Goal: Task Accomplishment & Management: Use online tool/utility

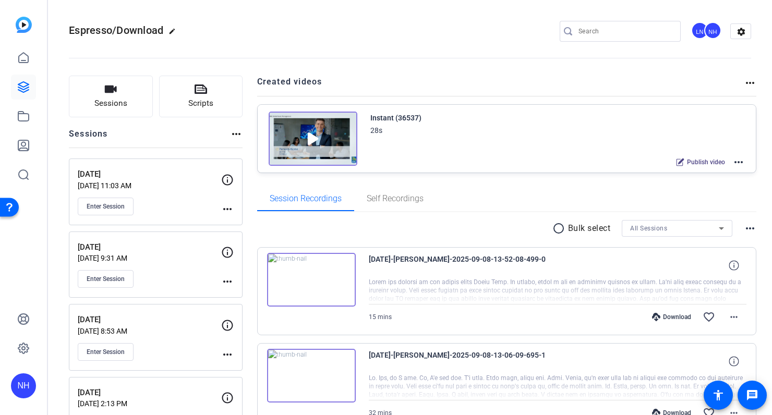
scroll to position [106, 0]
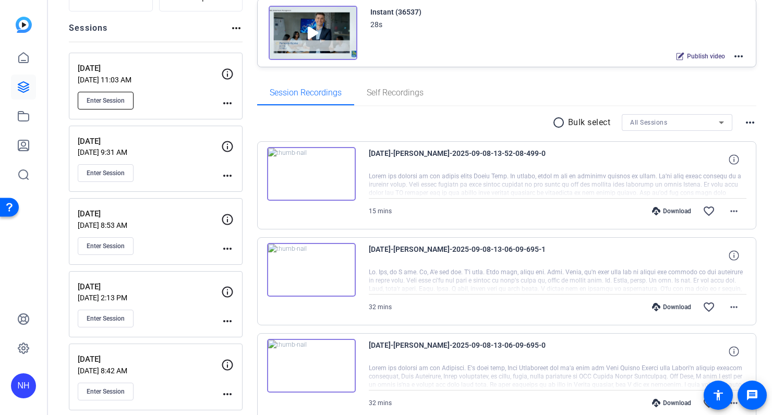
click at [114, 95] on button "Enter Session" at bounding box center [106, 101] width 56 height 18
click at [112, 102] on span "Enter Session" at bounding box center [106, 100] width 38 height 8
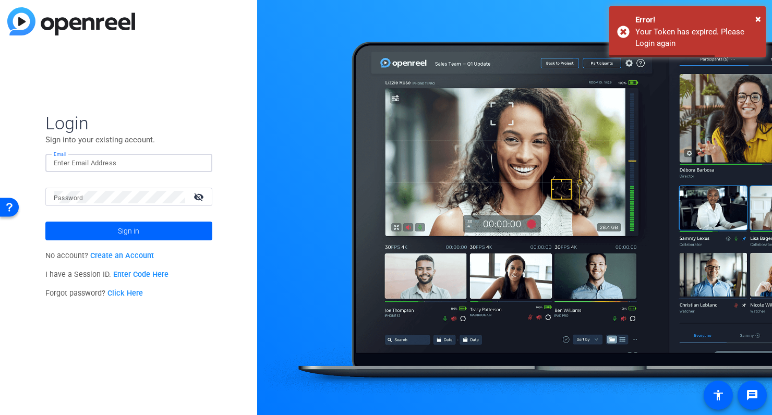
click at [124, 165] on input "Email" at bounding box center [129, 163] width 150 height 13
type input "nancy.hanninen@rbc.com"
click at [91, 201] on div at bounding box center [119, 197] width 131 height 18
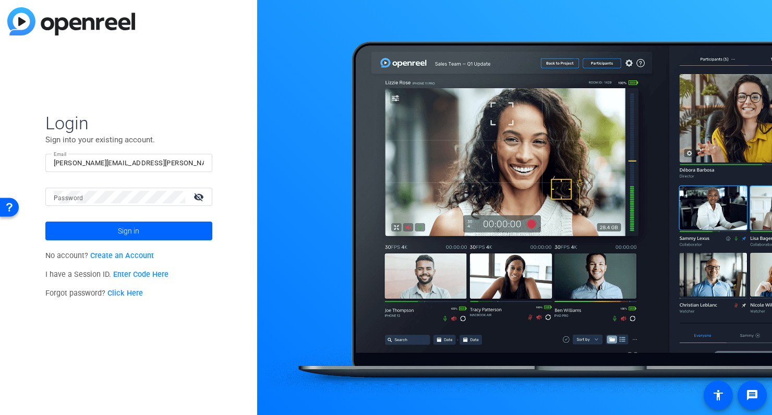
click at [143, 205] on div at bounding box center [119, 197] width 131 height 18
click at [138, 228] on span "Sign in" at bounding box center [128, 231] width 21 height 26
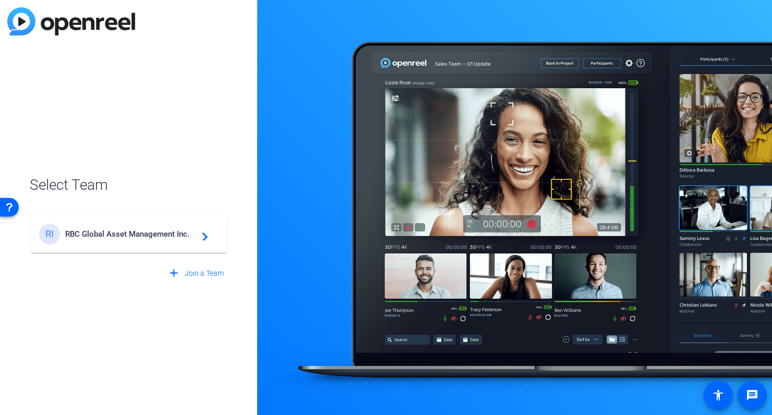
click at [135, 230] on span "RBC Global Asset Management Inc." at bounding box center [130, 233] width 130 height 9
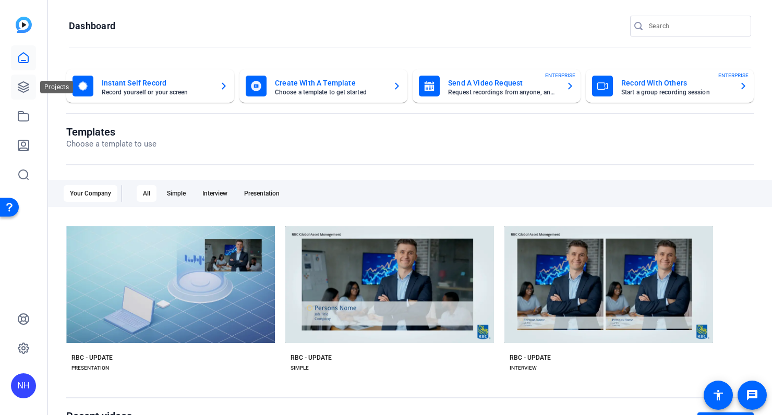
click at [24, 87] on icon at bounding box center [23, 87] width 10 height 10
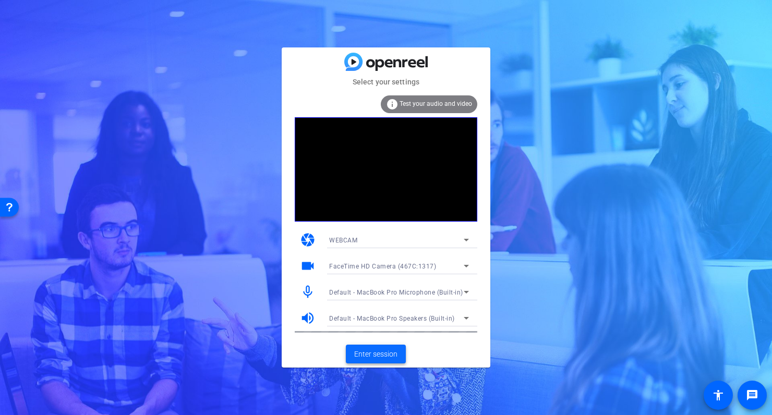
click at [384, 355] on span "Enter session" at bounding box center [375, 354] width 43 height 11
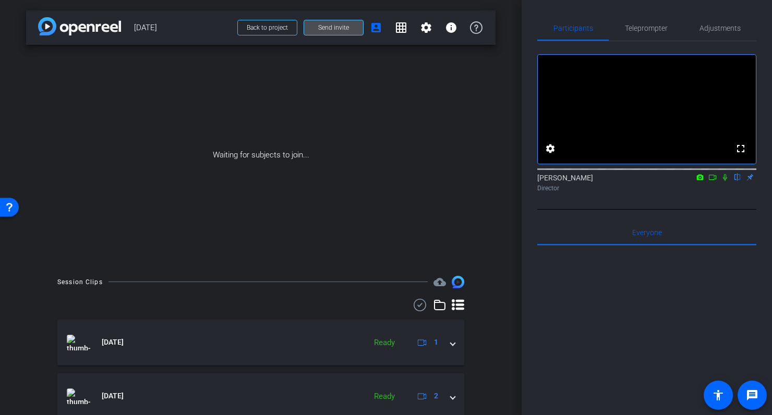
click at [331, 29] on span "Send invite" at bounding box center [333, 27] width 31 height 8
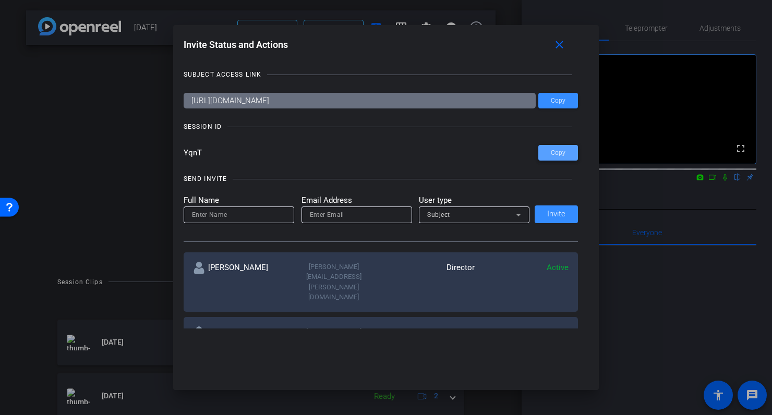
click at [563, 152] on span "Copy" at bounding box center [558, 153] width 15 height 8
click at [565, 43] on mat-icon "close" at bounding box center [559, 45] width 13 height 13
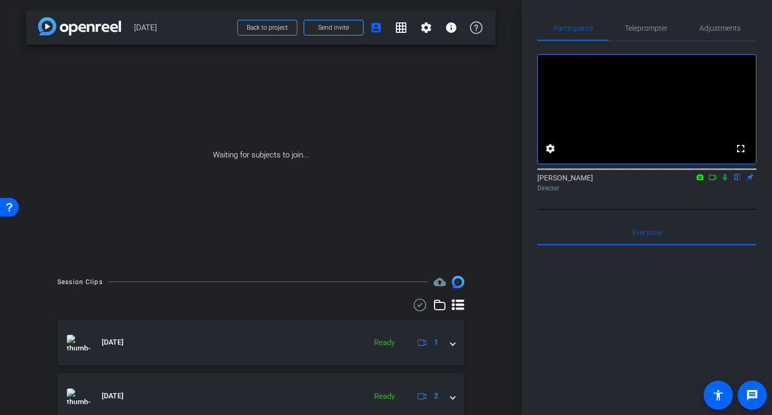
click at [726, 181] on icon at bounding box center [725, 177] width 8 height 7
click at [713, 181] on icon at bounding box center [712, 177] width 8 height 7
click at [724, 181] on icon at bounding box center [725, 177] width 8 height 7
click at [709, 181] on icon at bounding box center [712, 177] width 8 height 7
click at [472, 99] on div "Waiting for subjects to join..." at bounding box center [260, 155] width 469 height 221
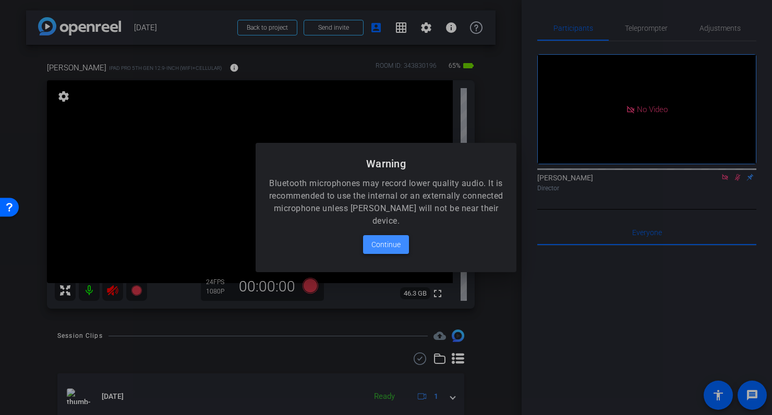
click at [387, 241] on span "Continue" at bounding box center [385, 244] width 29 height 13
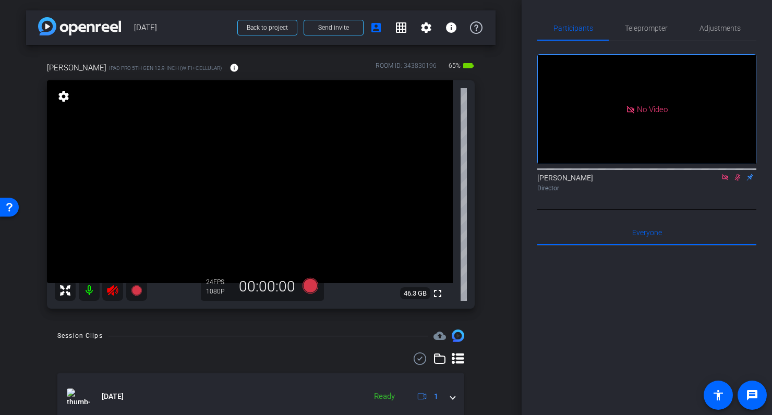
click at [112, 291] on icon at bounding box center [112, 290] width 11 height 10
click at [722, 180] on icon at bounding box center [725, 177] width 6 height 6
click at [722, 181] on icon at bounding box center [725, 177] width 8 height 7
click at [716, 27] on span "Adjustments" at bounding box center [719, 28] width 41 height 7
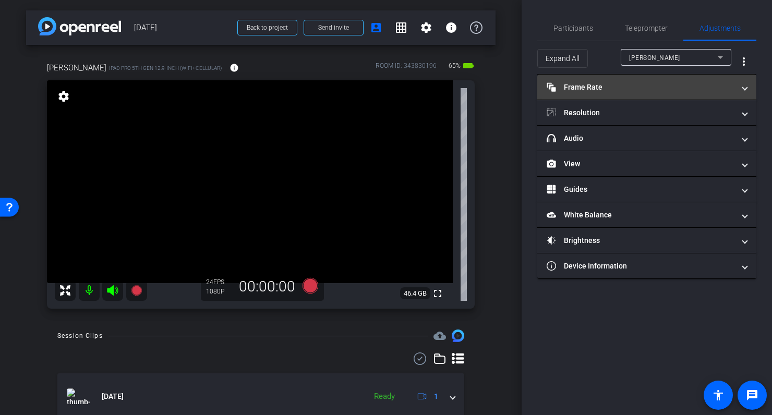
click at [603, 84] on mat-panel-title "Frame Rate Frame Rate" at bounding box center [640, 87] width 188 height 11
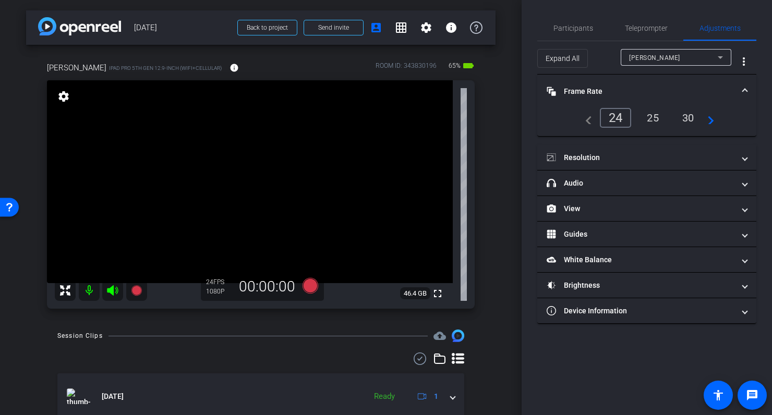
click at [603, 84] on mat-expansion-panel-header "Frame Rate Frame Rate" at bounding box center [646, 91] width 219 height 33
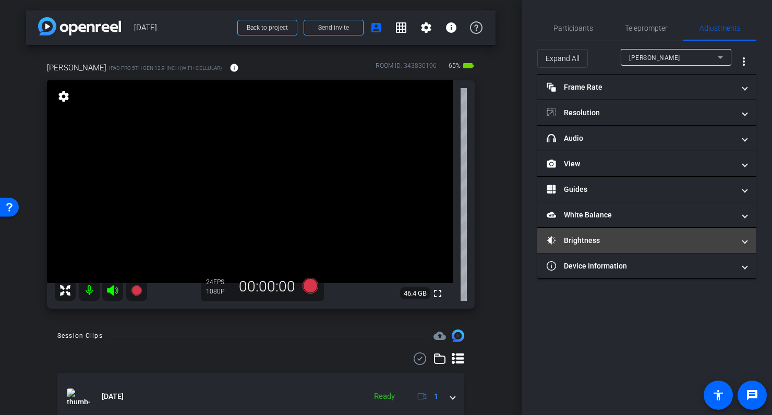
click at [602, 233] on mat-expansion-panel-header "Brightness" at bounding box center [646, 240] width 219 height 25
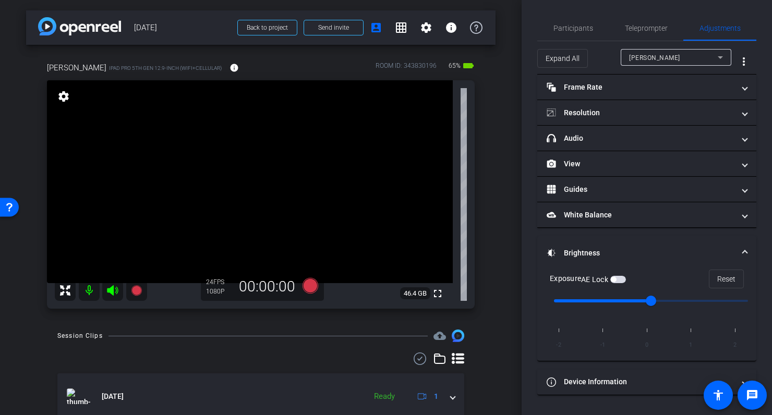
click at [620, 276] on span "button" at bounding box center [618, 279] width 16 height 7
click at [572, 28] on span "Participants" at bounding box center [573, 28] width 40 height 7
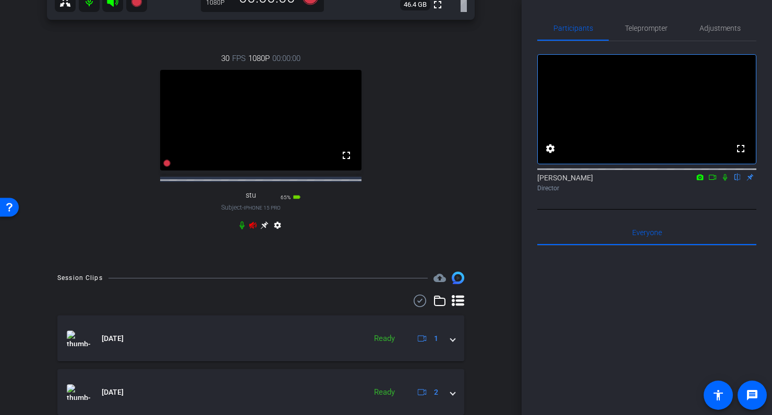
scroll to position [291, 0]
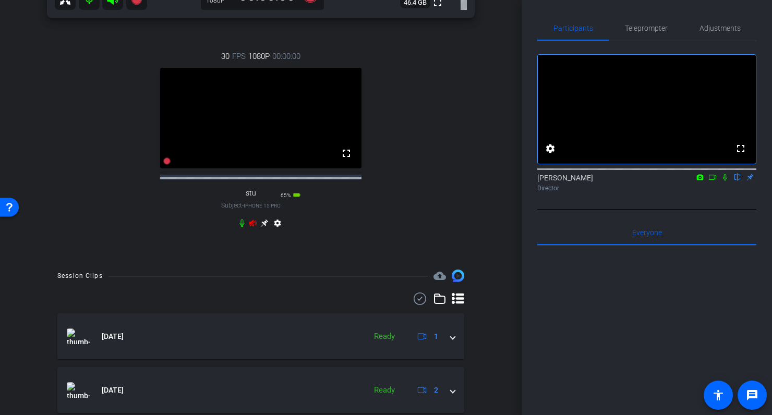
click at [253, 227] on icon at bounding box center [253, 223] width 8 height 8
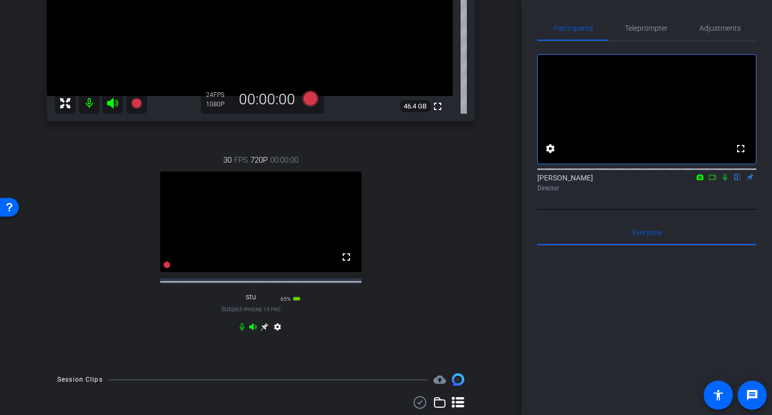
scroll to position [188, 0]
click at [265, 331] on icon at bounding box center [264, 327] width 8 height 8
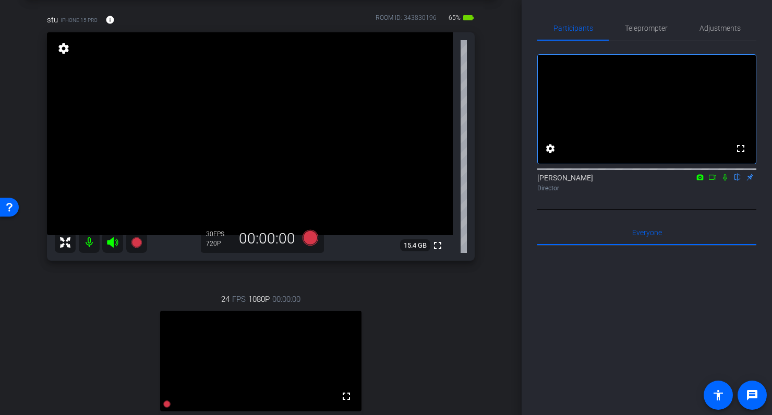
scroll to position [0, 0]
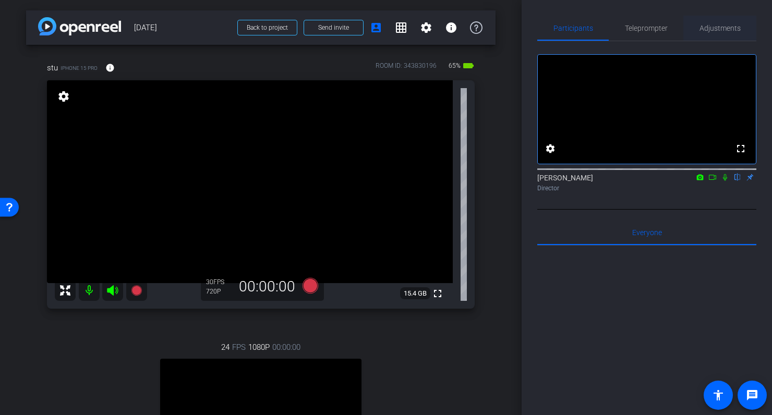
click at [716, 28] on span "Adjustments" at bounding box center [719, 28] width 41 height 7
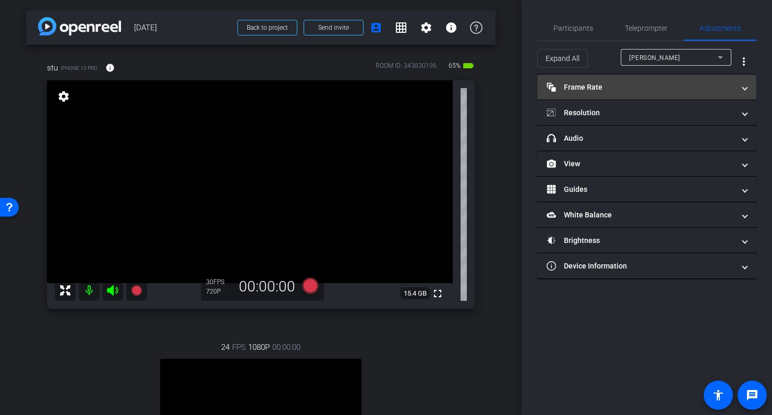
click at [597, 84] on mat-panel-title "Frame Rate Frame Rate" at bounding box center [640, 87] width 188 height 11
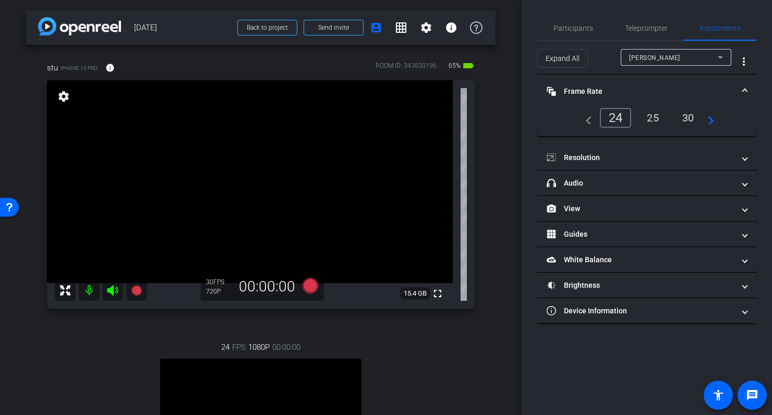
click at [597, 84] on mat-expansion-panel-header "Frame Rate Frame Rate" at bounding box center [646, 91] width 219 height 33
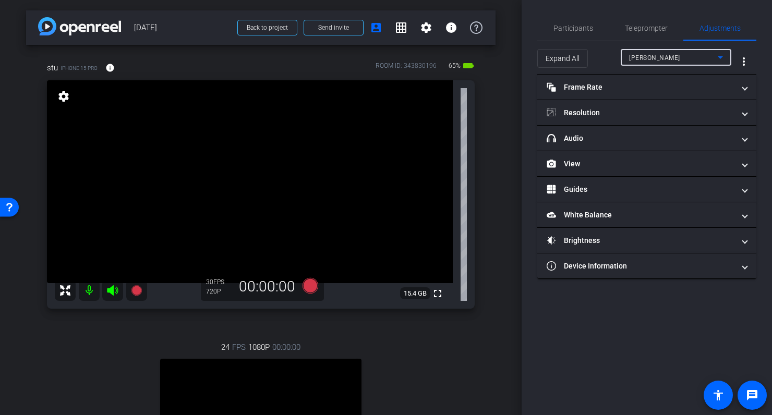
click at [671, 57] on div "Dave" at bounding box center [673, 57] width 89 height 13
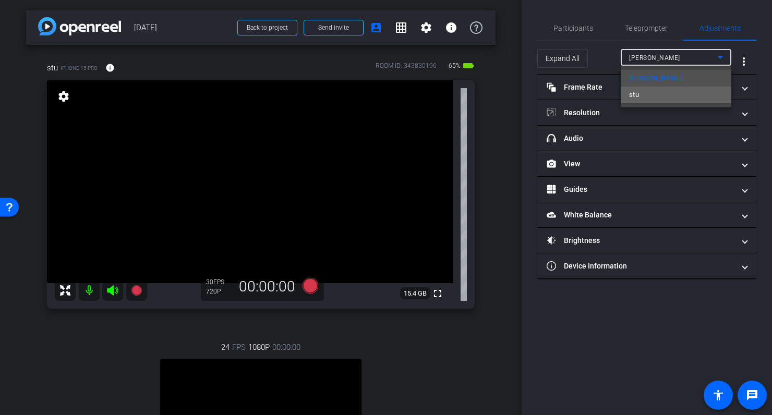
click at [637, 98] on span "stu" at bounding box center [634, 95] width 10 height 13
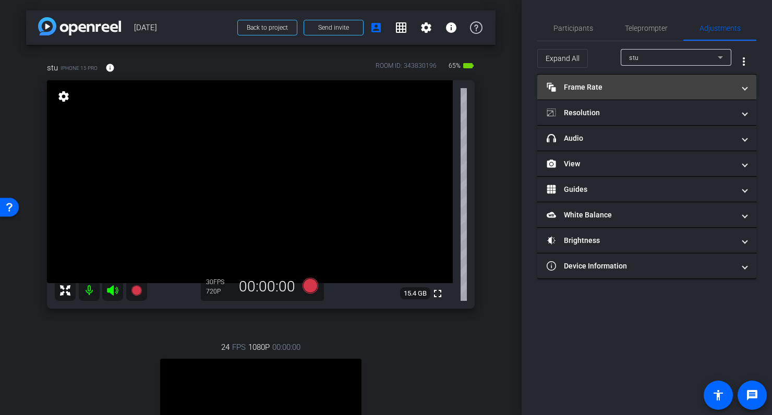
click at [607, 82] on mat-panel-title "Frame Rate Frame Rate" at bounding box center [640, 87] width 188 height 11
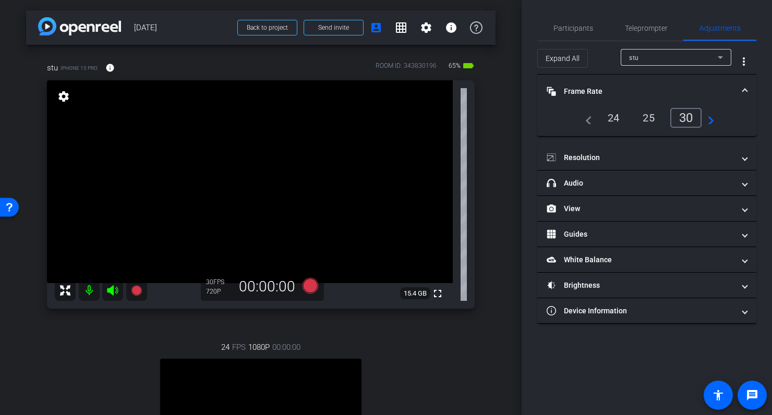
click at [614, 118] on div "24" at bounding box center [614, 118] width 28 height 18
click at [623, 81] on mat-expansion-panel-header "Frame Rate Frame Rate" at bounding box center [646, 91] width 219 height 33
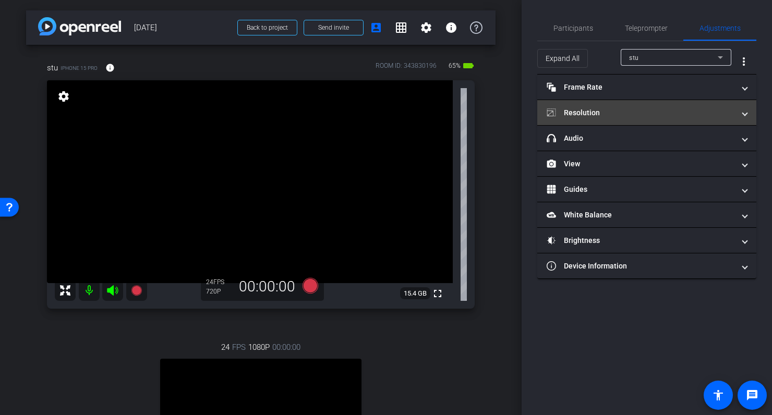
click at [626, 113] on mat-panel-title "Resolution" at bounding box center [640, 112] width 188 height 11
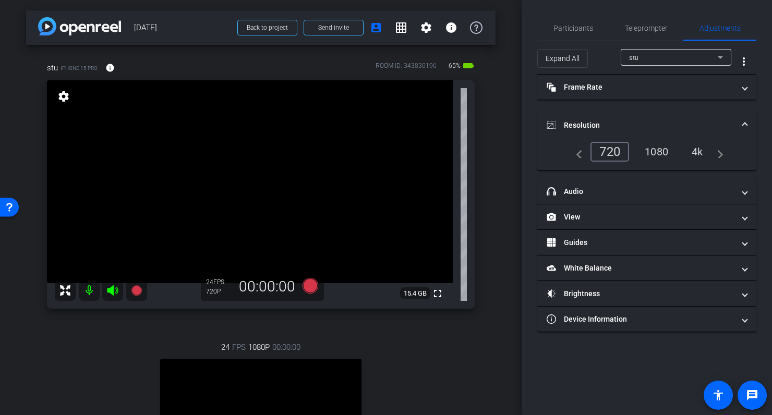
click at [656, 153] on div "1080" at bounding box center [656, 152] width 39 height 18
click at [615, 112] on mat-expansion-panel-header "Resolution" at bounding box center [646, 124] width 219 height 33
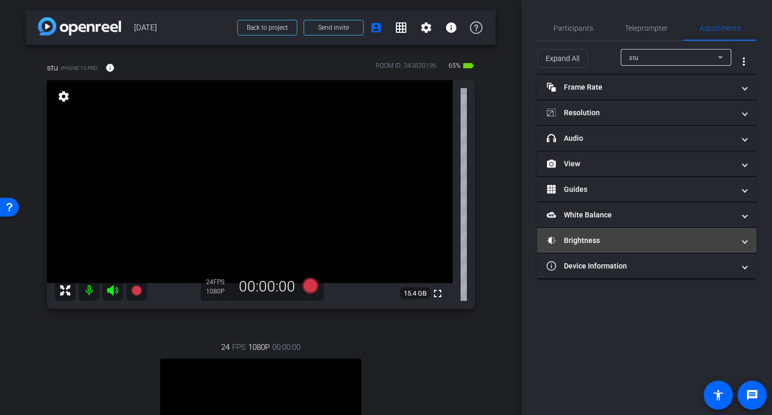
click at [583, 241] on mat-panel-title "Brightness" at bounding box center [640, 240] width 188 height 11
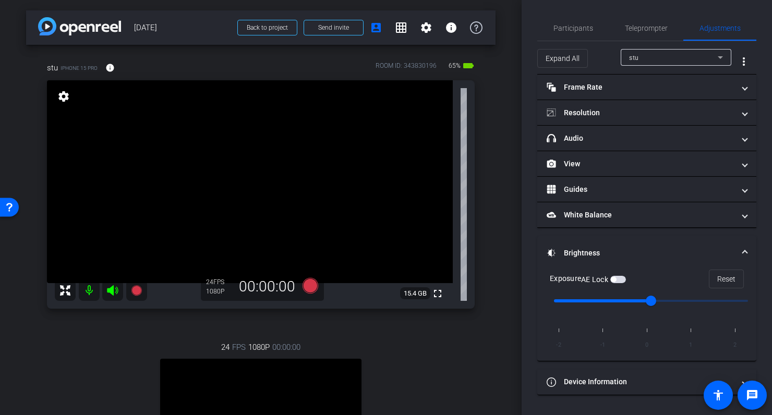
click at [618, 278] on span "button" at bounding box center [618, 279] width 16 height 7
click at [574, 30] on span "Participants" at bounding box center [573, 28] width 40 height 7
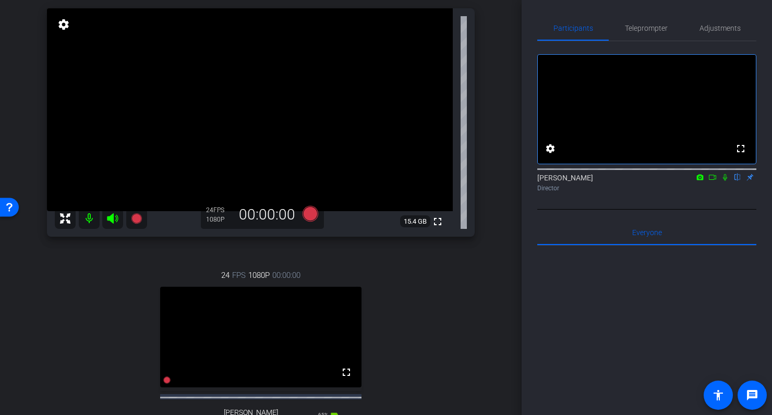
scroll to position [75, 0]
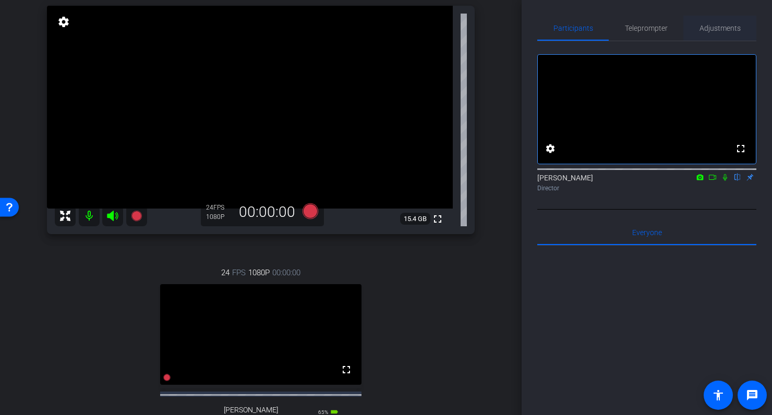
click at [726, 27] on span "Adjustments" at bounding box center [719, 28] width 41 height 7
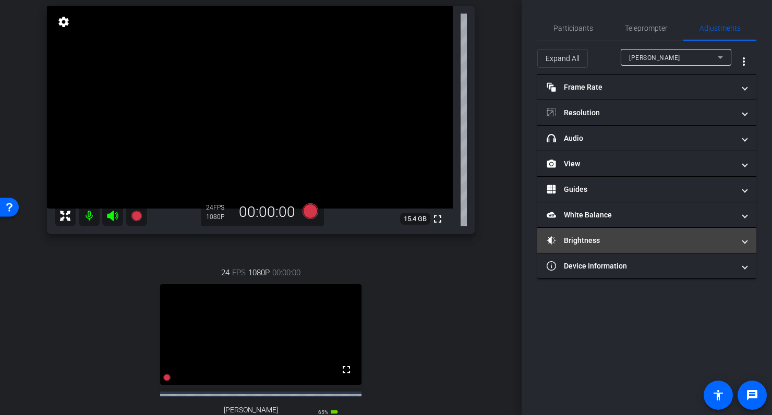
click at [612, 240] on mat-panel-title "Brightness" at bounding box center [640, 240] width 188 height 11
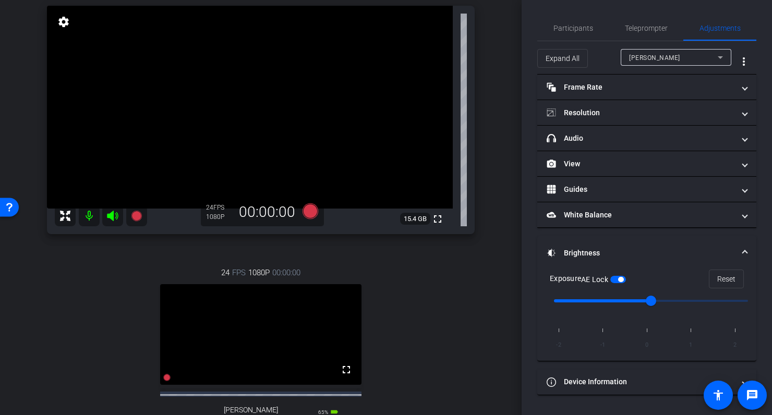
click at [620, 240] on mat-expansion-panel-header "Brightness" at bounding box center [646, 252] width 219 height 33
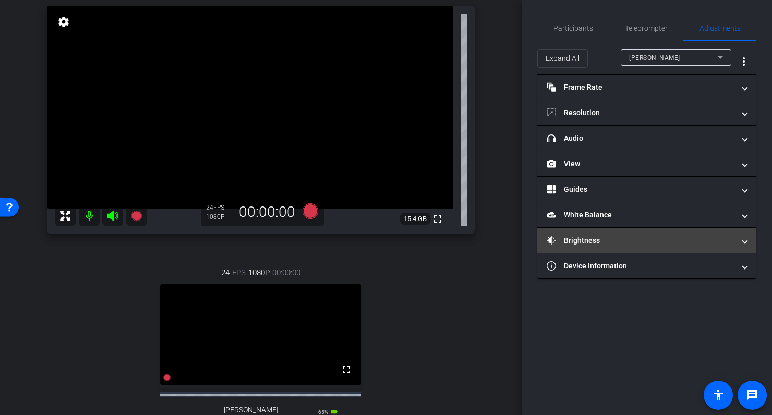
click at [657, 237] on mat-panel-title "Brightness" at bounding box center [640, 240] width 188 height 11
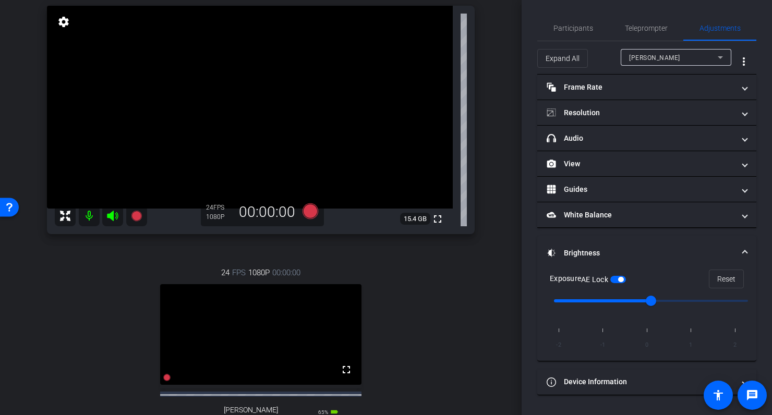
click at [653, 57] on div "Dave" at bounding box center [673, 57] width 89 height 13
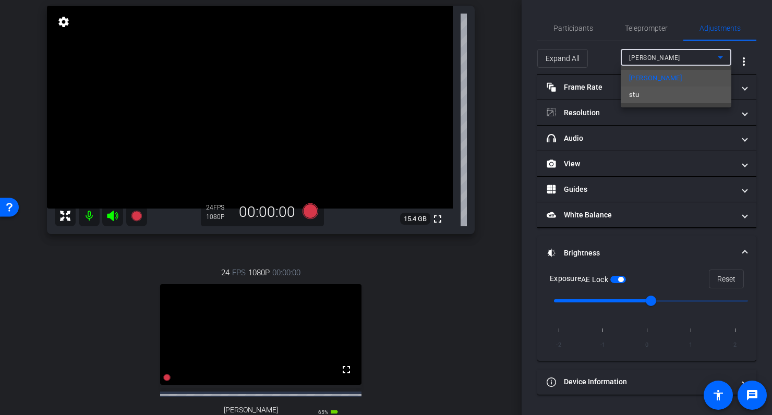
click at [647, 96] on mat-option "stu" at bounding box center [675, 95] width 111 height 17
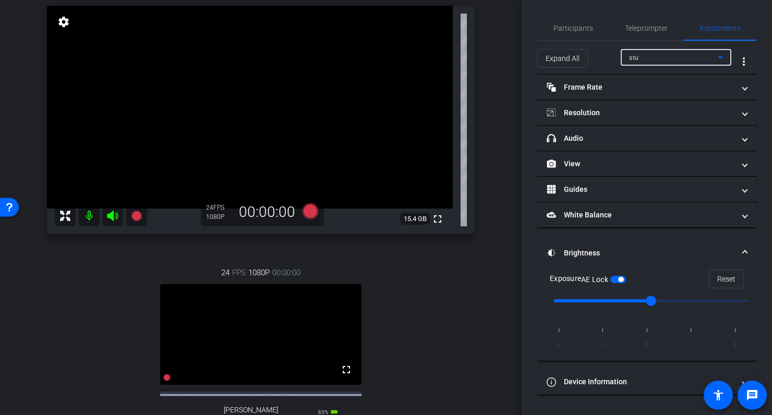
click at [618, 243] on mat-expansion-panel-header "Brightness" at bounding box center [646, 252] width 219 height 33
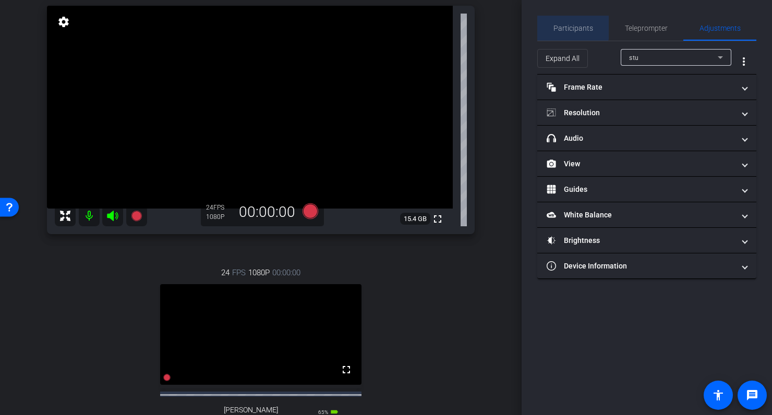
click at [571, 27] on span "Participants" at bounding box center [573, 28] width 40 height 7
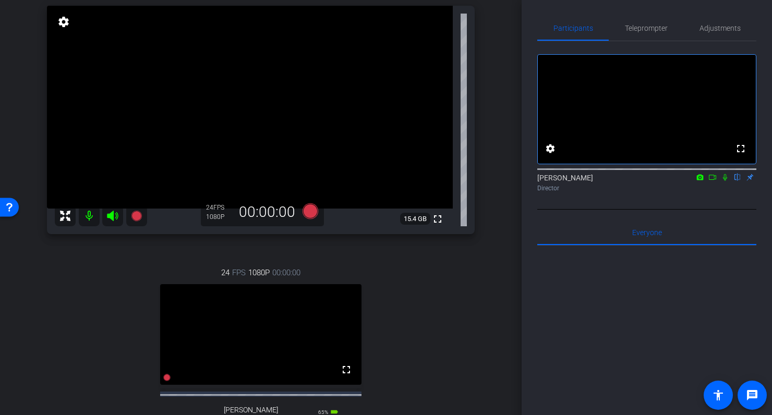
click at [725, 181] on icon at bounding box center [725, 177] width 4 height 7
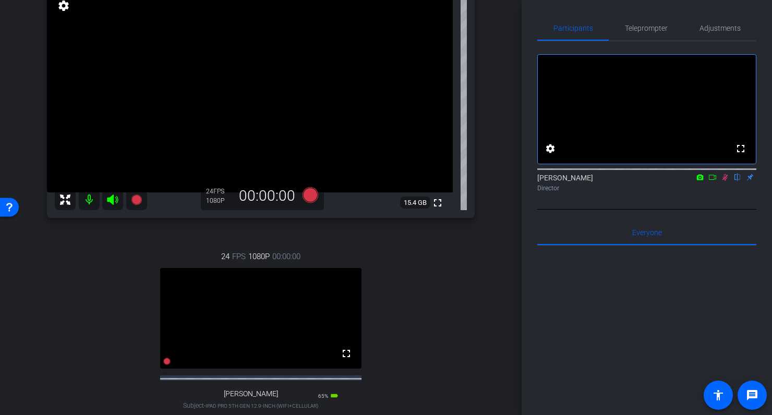
scroll to position [88, 0]
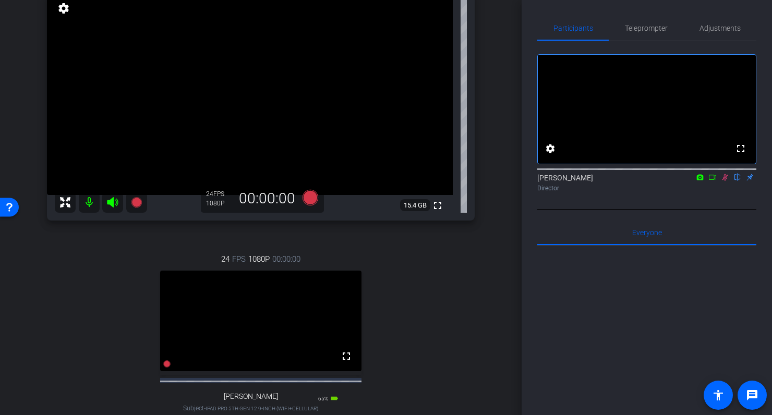
click at [725, 181] on icon at bounding box center [725, 177] width 8 height 7
click at [723, 181] on icon at bounding box center [725, 177] width 4 height 7
click at [725, 181] on icon at bounding box center [725, 177] width 6 height 7
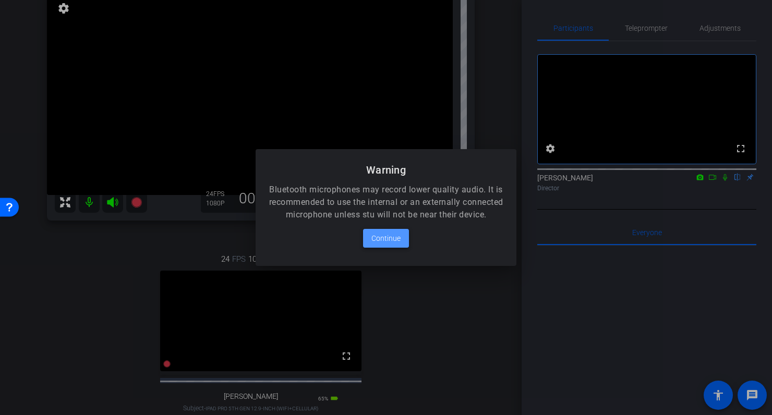
click at [382, 239] on span "Continue" at bounding box center [385, 238] width 29 height 13
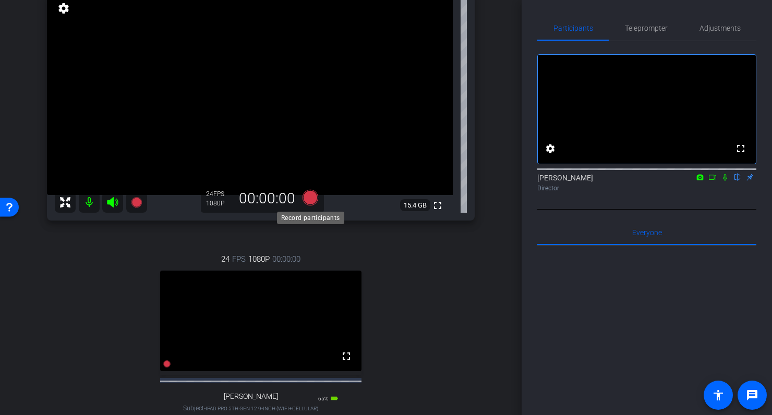
click at [310, 196] on icon at bounding box center [310, 198] width 16 height 16
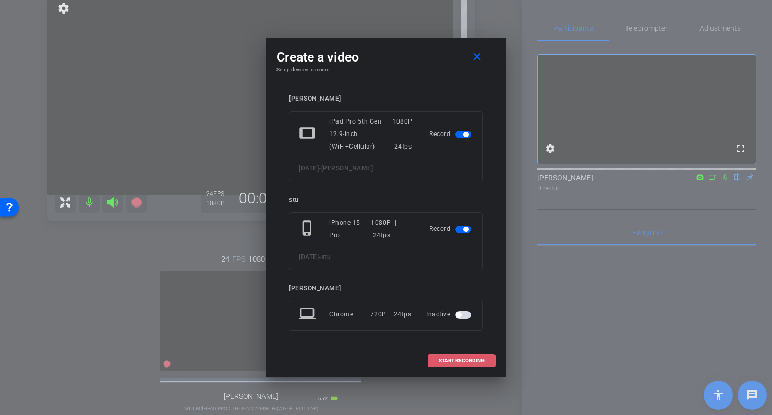
click at [459, 360] on span "START RECORDING" at bounding box center [461, 360] width 46 height 5
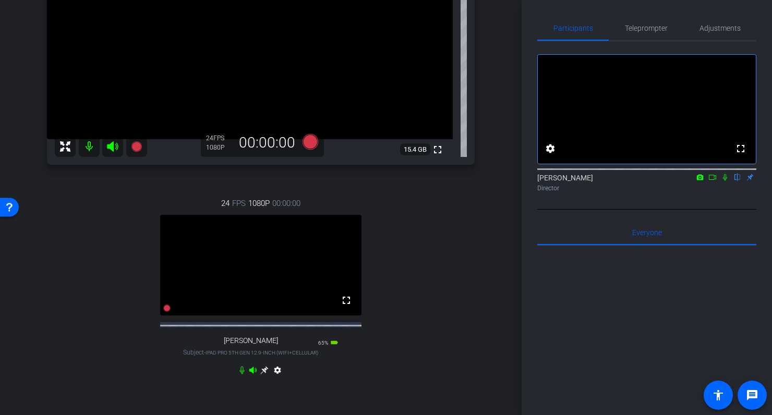
scroll to position [137, 0]
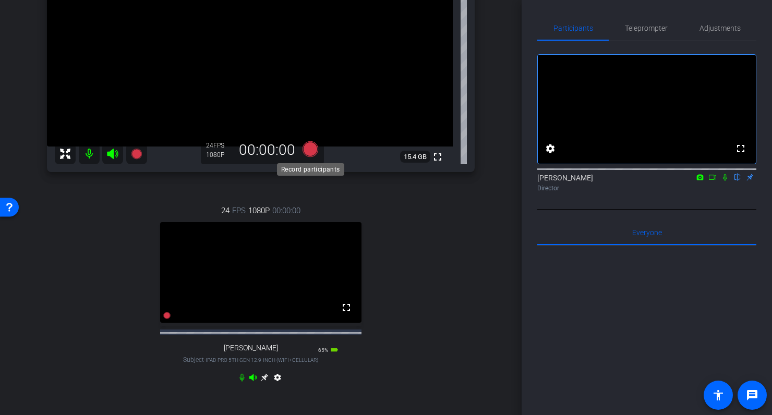
click at [313, 149] on icon at bounding box center [310, 149] width 16 height 16
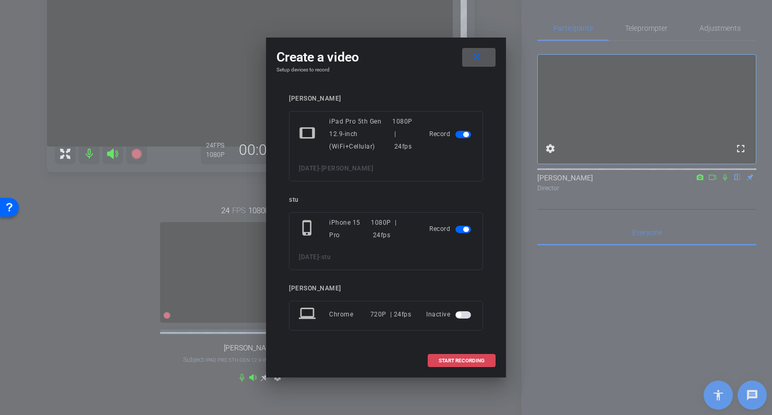
click at [469, 357] on span at bounding box center [461, 360] width 67 height 25
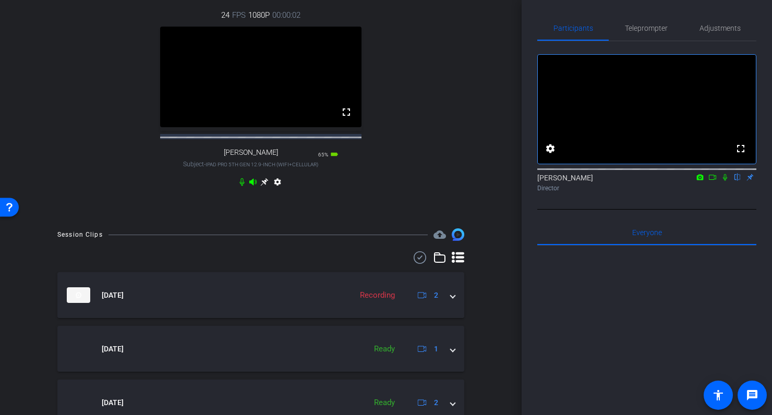
scroll to position [331, 0]
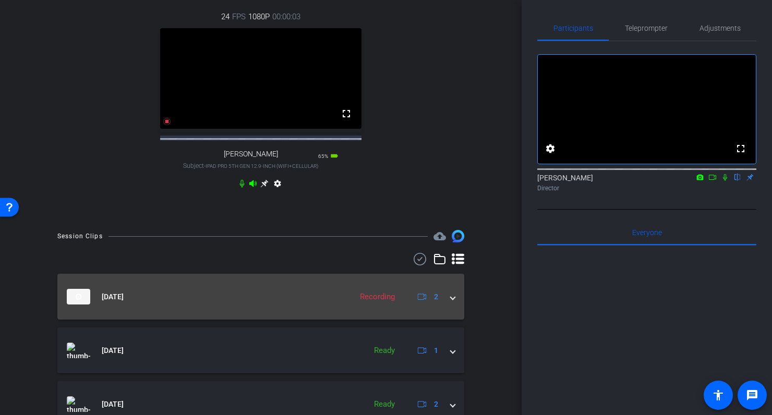
click at [454, 302] on span at bounding box center [452, 296] width 4 height 11
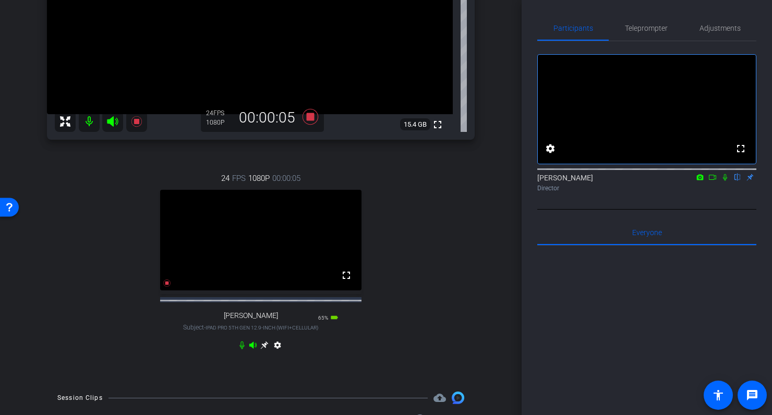
scroll to position [173, 0]
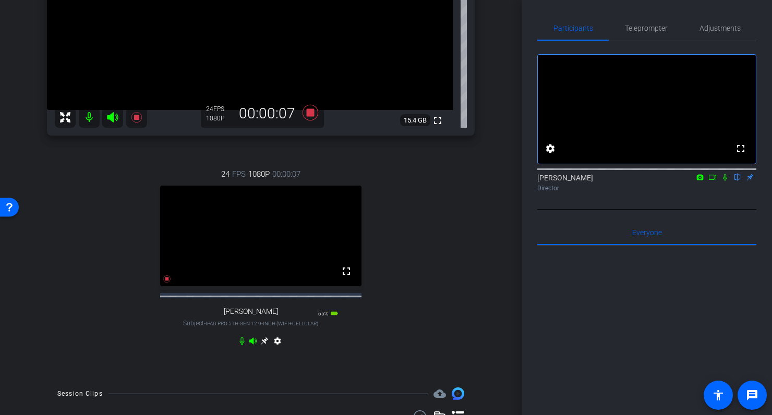
click at [264, 345] on icon at bounding box center [264, 341] width 8 height 8
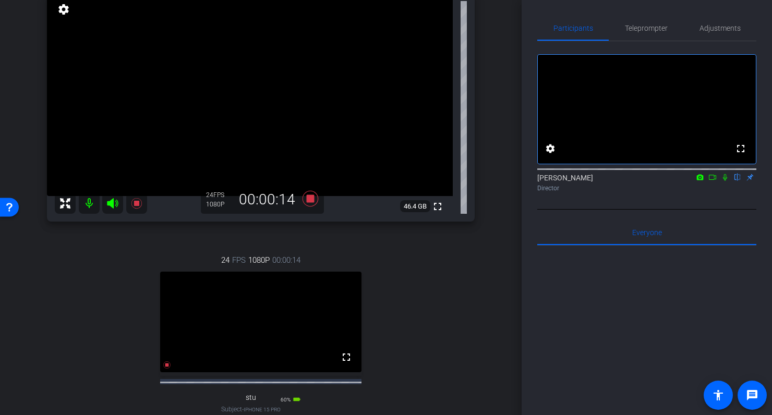
scroll to position [90, 0]
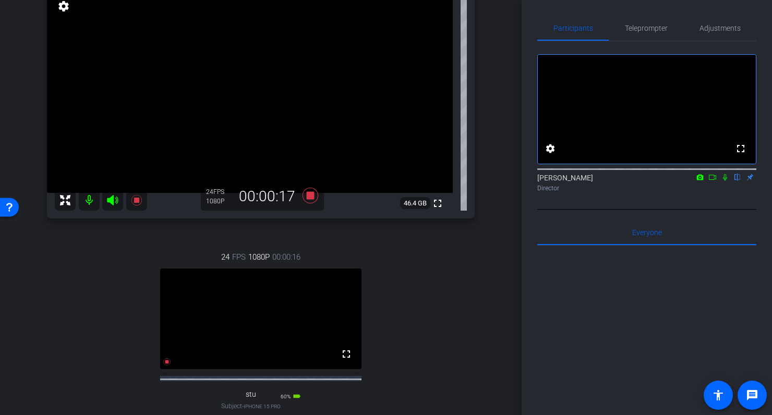
click at [725, 181] on icon at bounding box center [725, 177] width 8 height 7
click at [724, 181] on icon at bounding box center [725, 177] width 6 height 7
click at [724, 181] on icon at bounding box center [725, 177] width 8 height 7
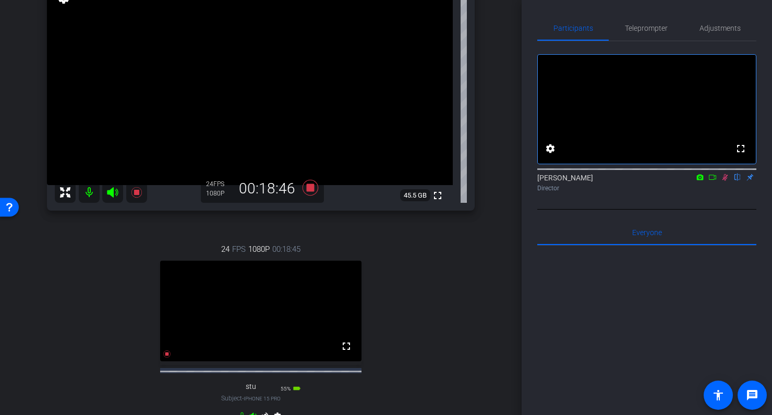
scroll to position [100, 0]
click at [311, 184] on icon at bounding box center [310, 186] width 16 height 16
click at [726, 181] on icon at bounding box center [725, 177] width 6 height 7
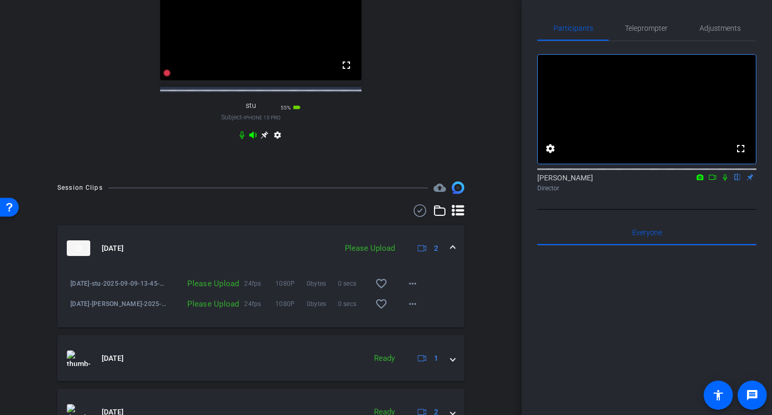
scroll to position [403, 0]
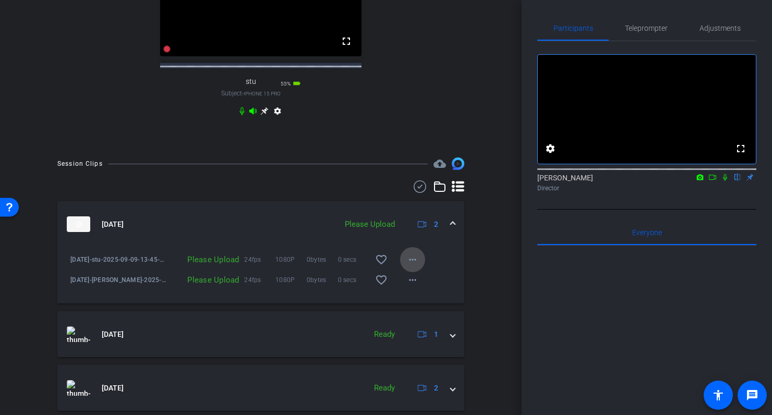
click at [414, 266] on mat-icon "more_horiz" at bounding box center [412, 259] width 13 height 13
click at [420, 291] on span "Upload" at bounding box center [429, 291] width 42 height 13
click at [412, 286] on mat-icon "more_horiz" at bounding box center [412, 280] width 13 height 13
click at [420, 309] on span "Upload" at bounding box center [429, 311] width 42 height 13
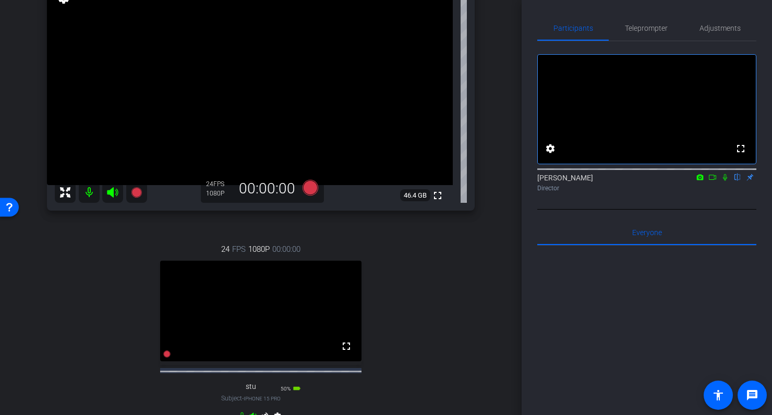
scroll to position [91, 0]
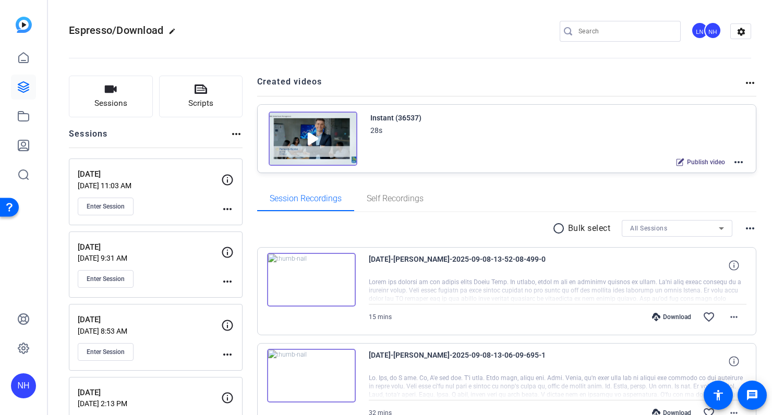
scroll to position [106, 0]
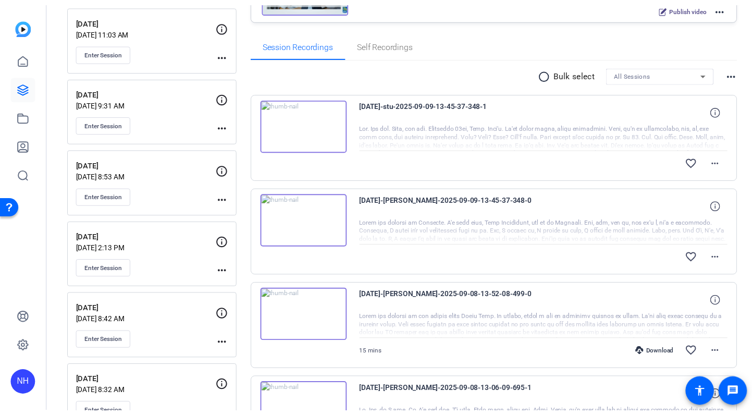
scroll to position [165, 0]
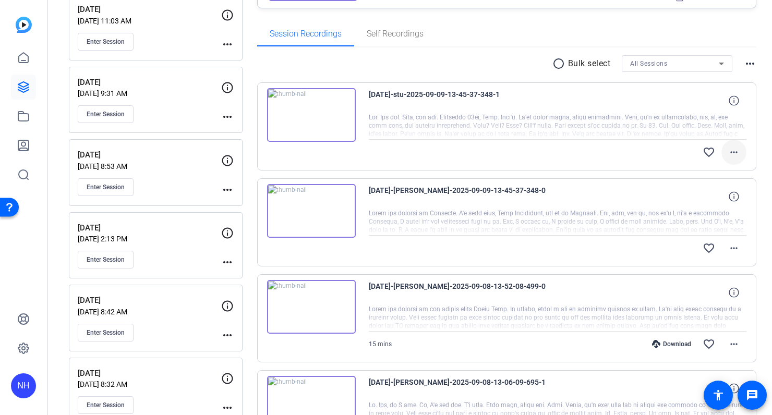
click at [733, 151] on mat-icon "more_horiz" at bounding box center [733, 152] width 13 height 13
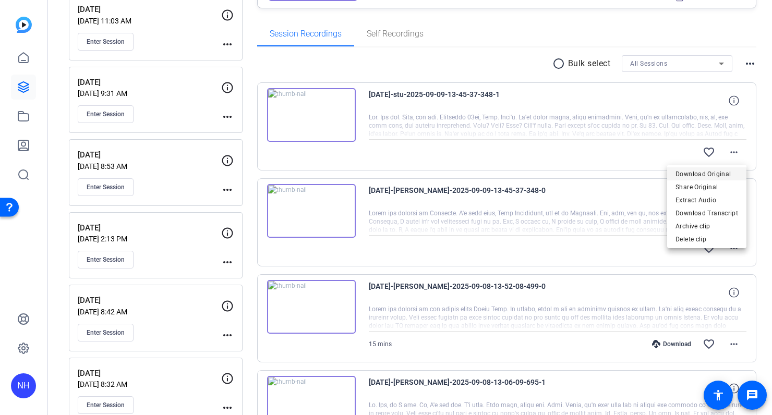
click at [700, 172] on span "Download Original" at bounding box center [706, 173] width 63 height 13
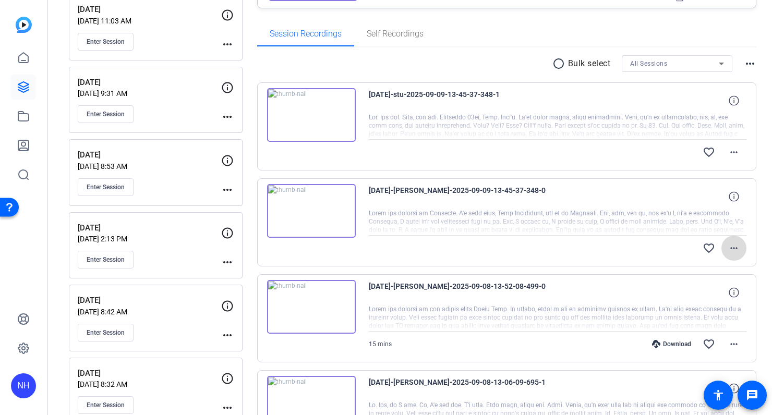
click at [735, 246] on mat-icon "more_horiz" at bounding box center [733, 248] width 13 height 13
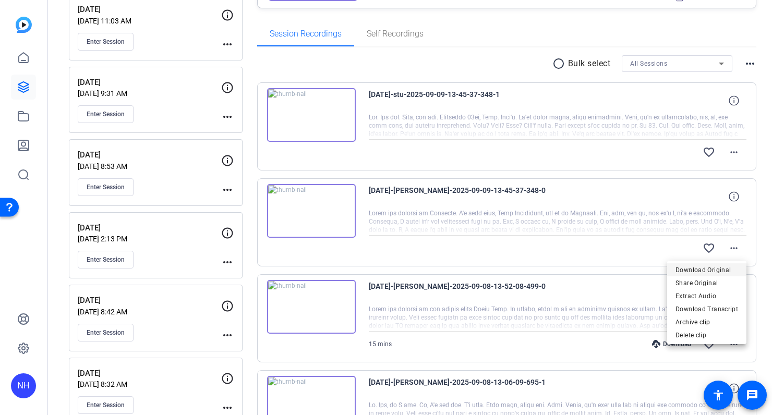
click at [690, 273] on span "Download Original" at bounding box center [706, 269] width 63 height 13
